Goal: Information Seeking & Learning: Learn about a topic

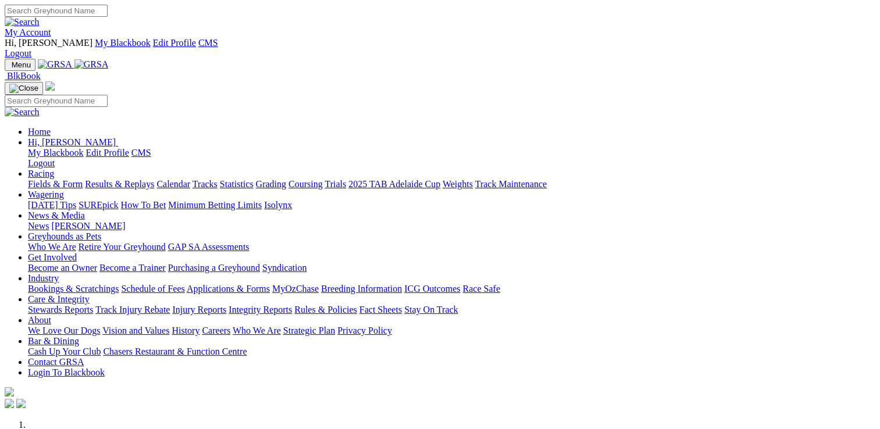
drag, startPoint x: 0, startPoint y: 0, endPoint x: 645, endPoint y: 47, distance: 646.3
click at [90, 294] on link "Care & Integrity" at bounding box center [59, 299] width 62 height 10
click at [93, 305] on link "Stewards Reports" at bounding box center [60, 310] width 65 height 10
